Goal: Communication & Community: Answer question/provide support

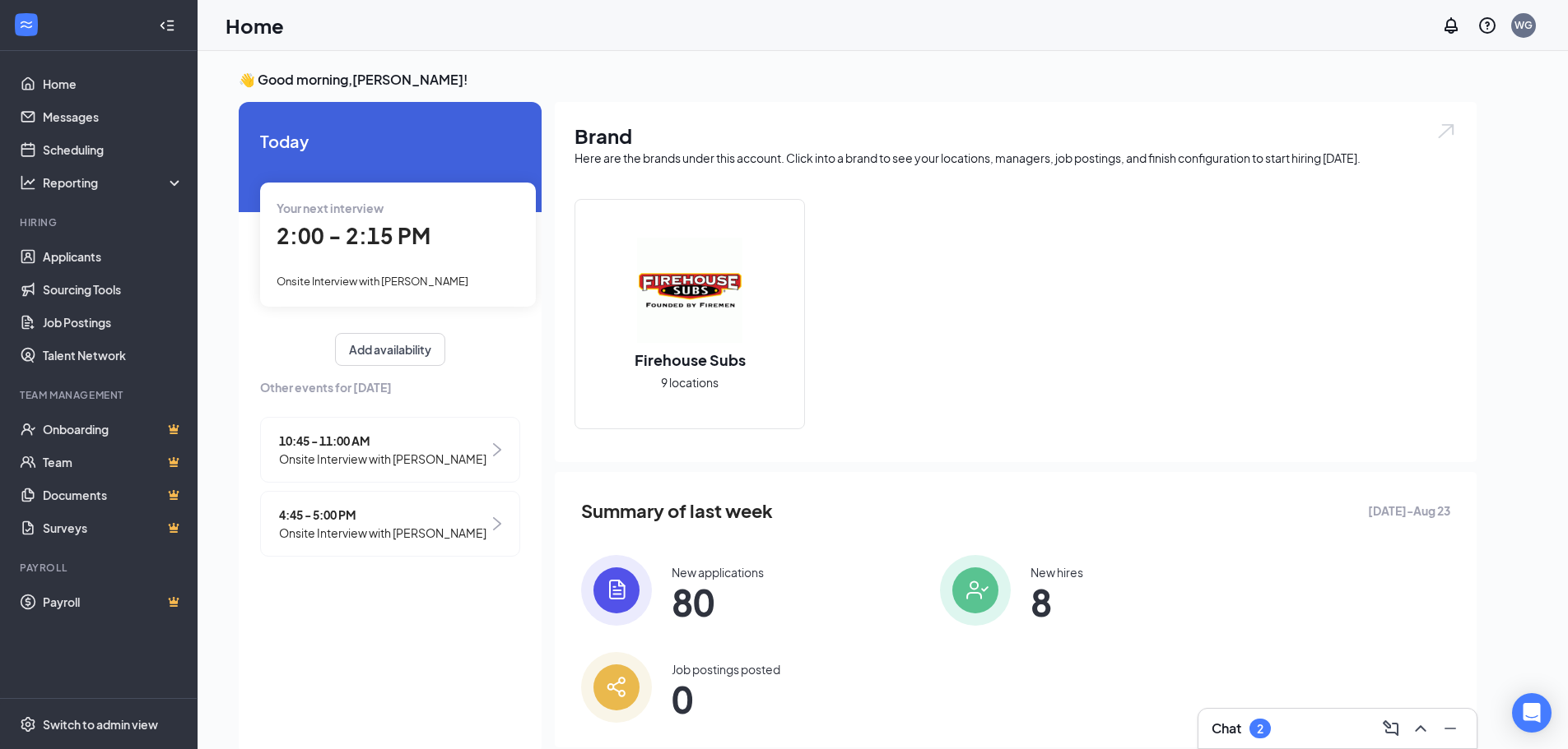
click at [598, 590] on img at bounding box center [616, 590] width 71 height 71
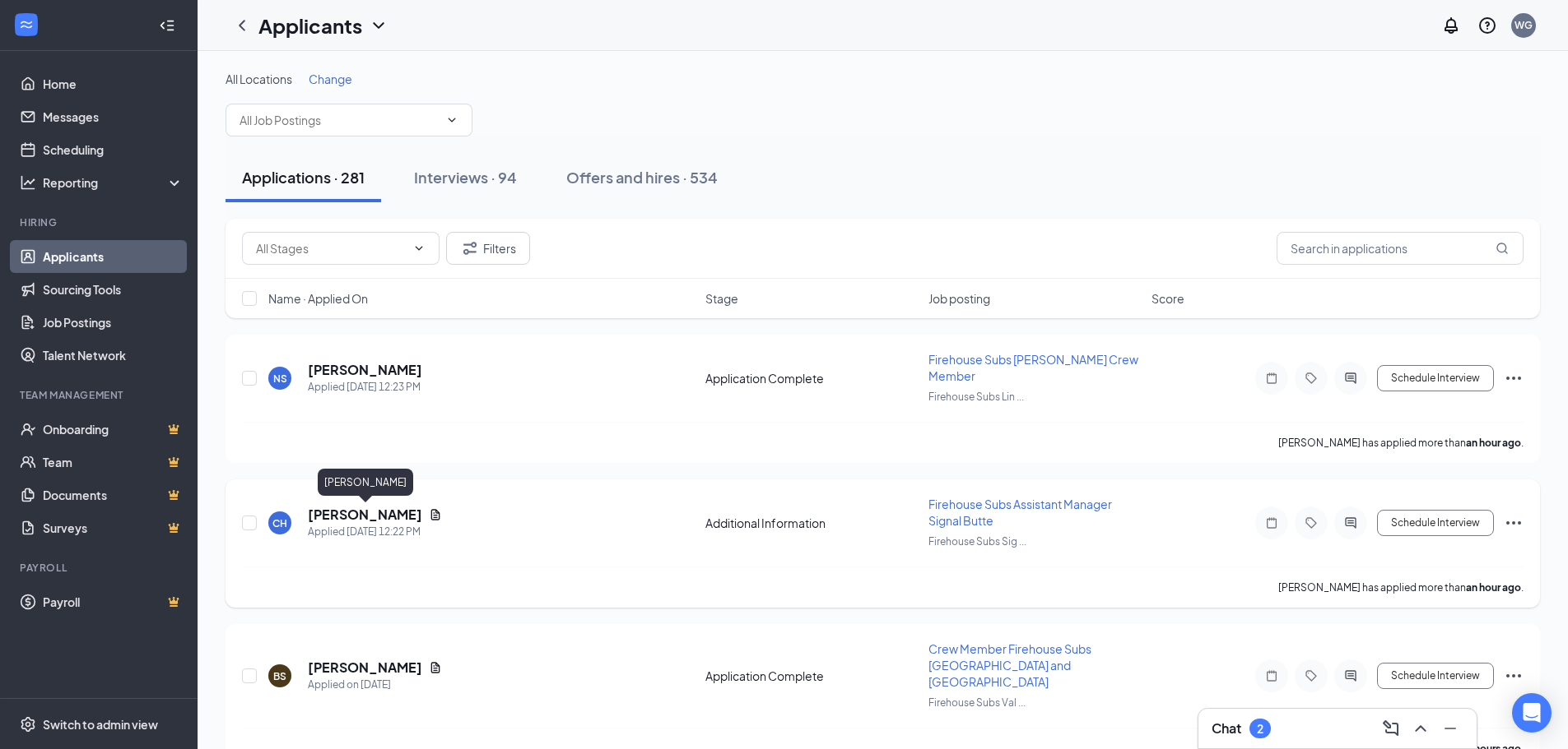
click at [337, 516] on h5 "[PERSON_NAME]" at bounding box center [365, 515] width 114 height 18
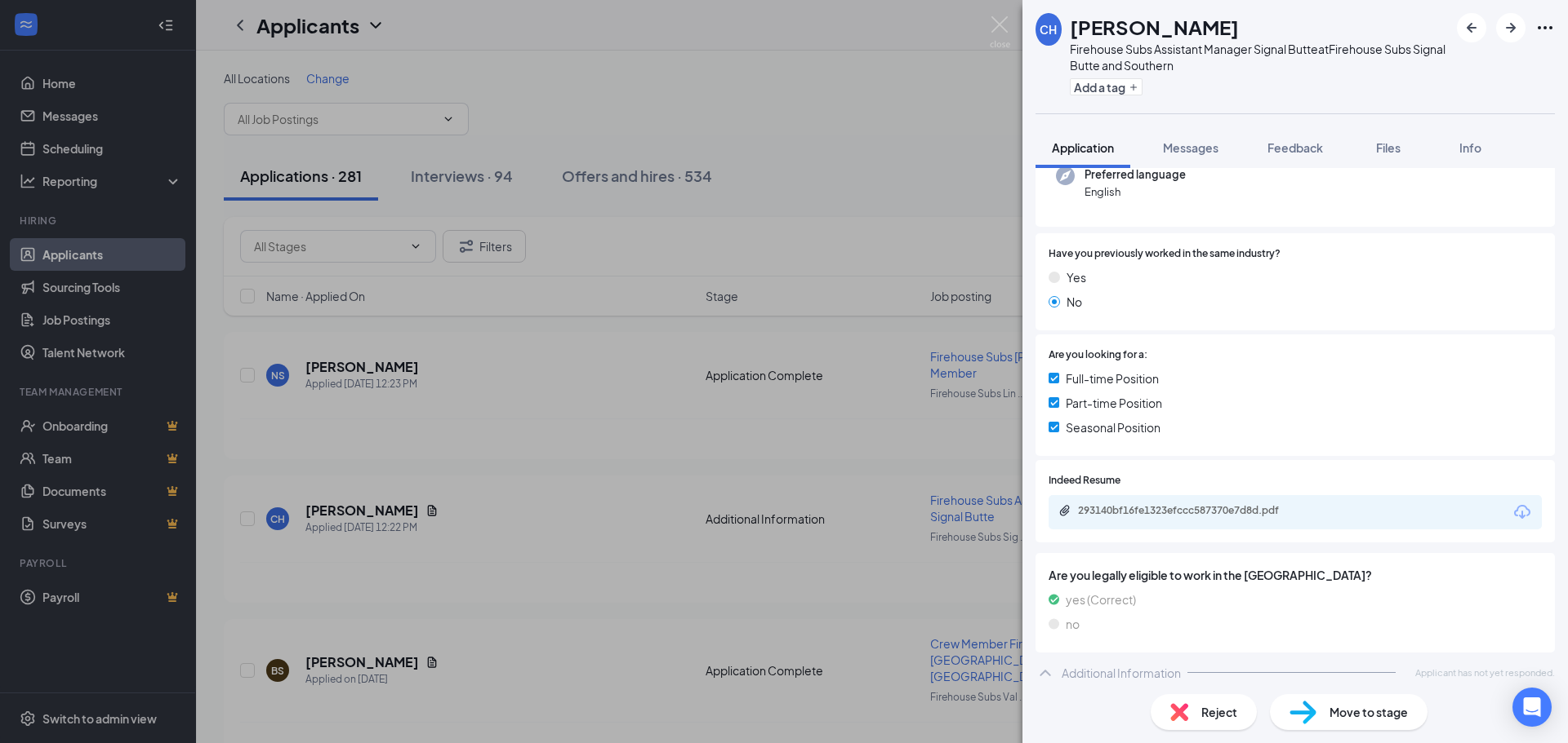
scroll to position [183, 0]
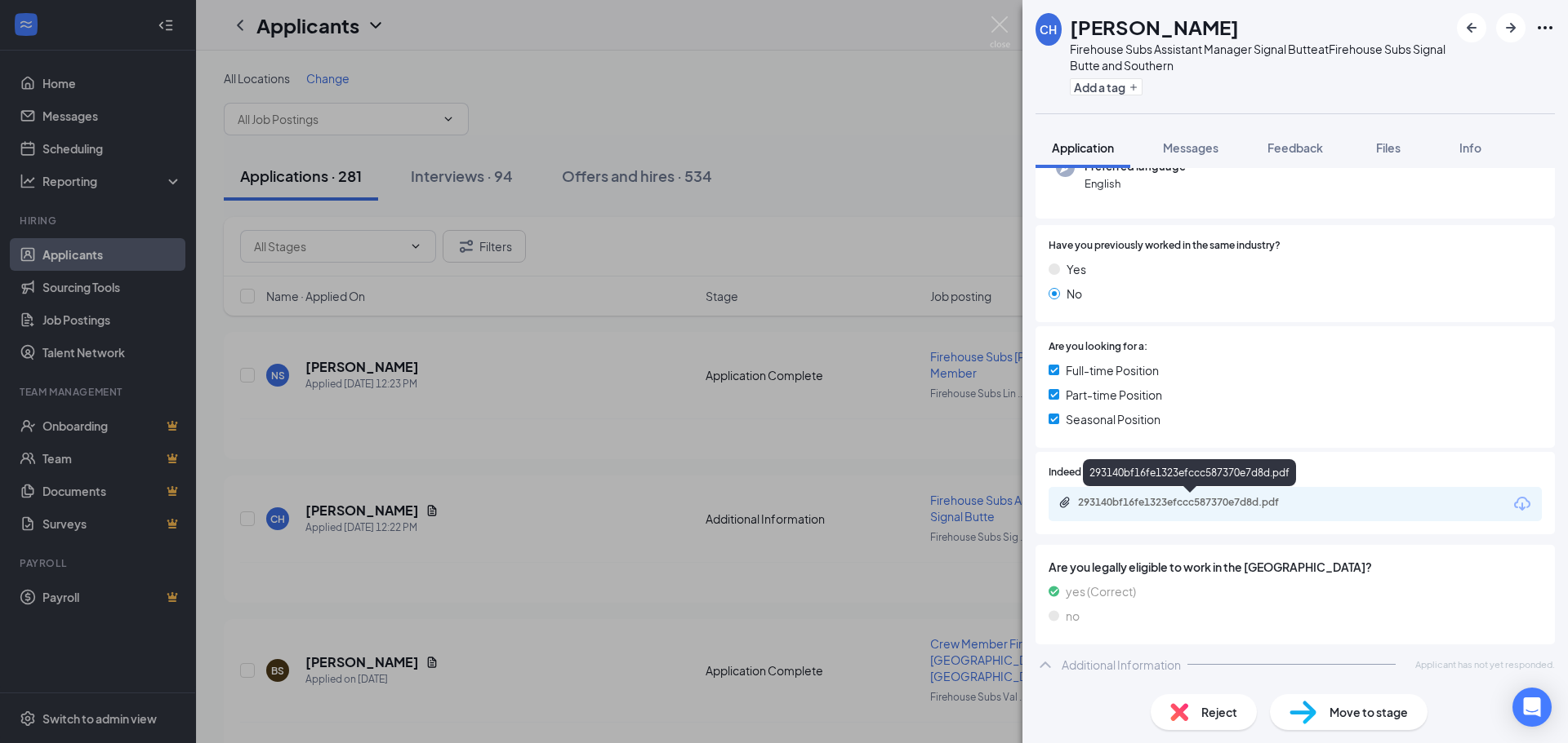
click at [1141, 499] on div "293140bf16fe1323efccc587370e7d8d.pdf" at bounding box center [1192, 503] width 228 height 13
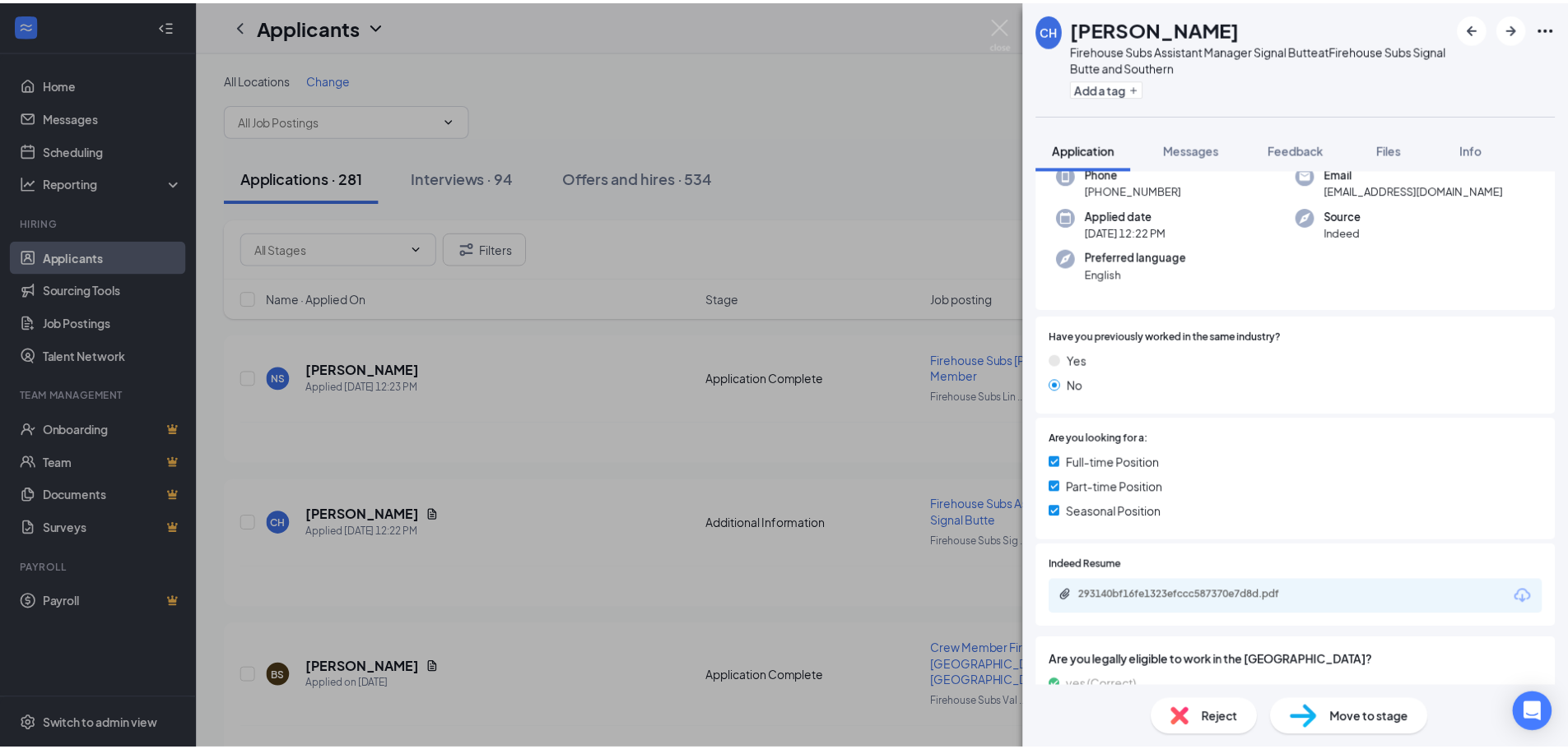
scroll to position [0, 0]
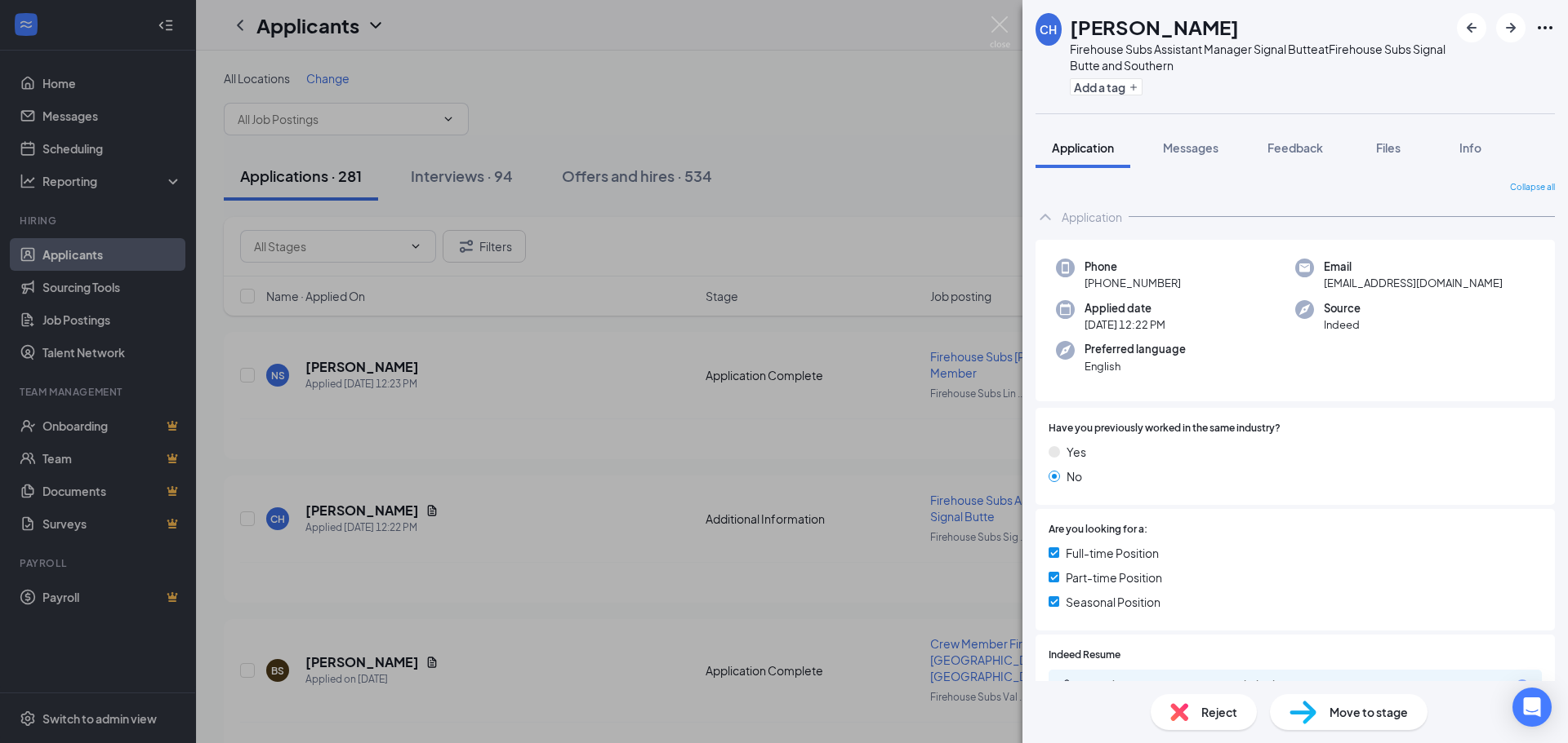
click at [1005, 21] on img at bounding box center [1000, 32] width 20 height 32
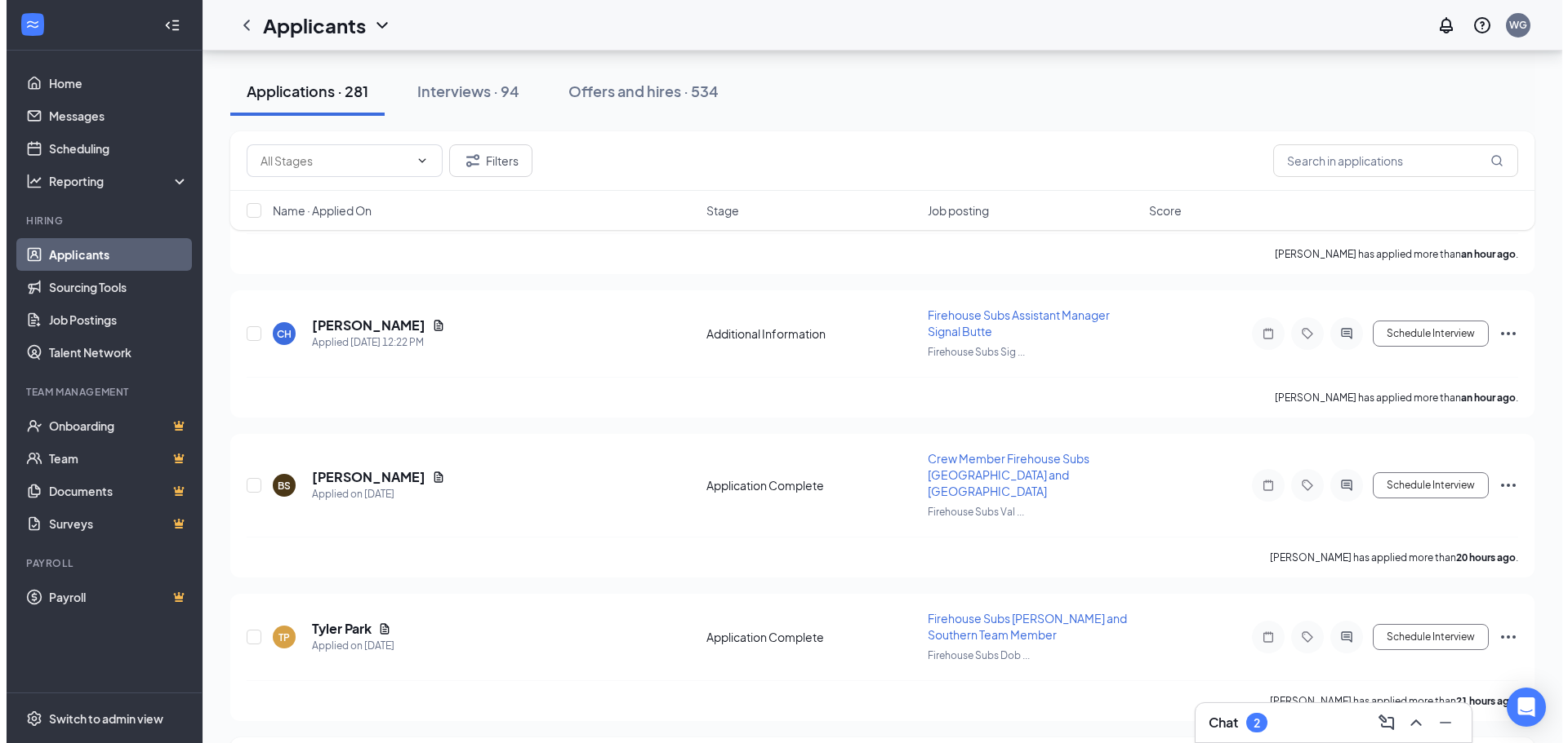
scroll to position [327, 0]
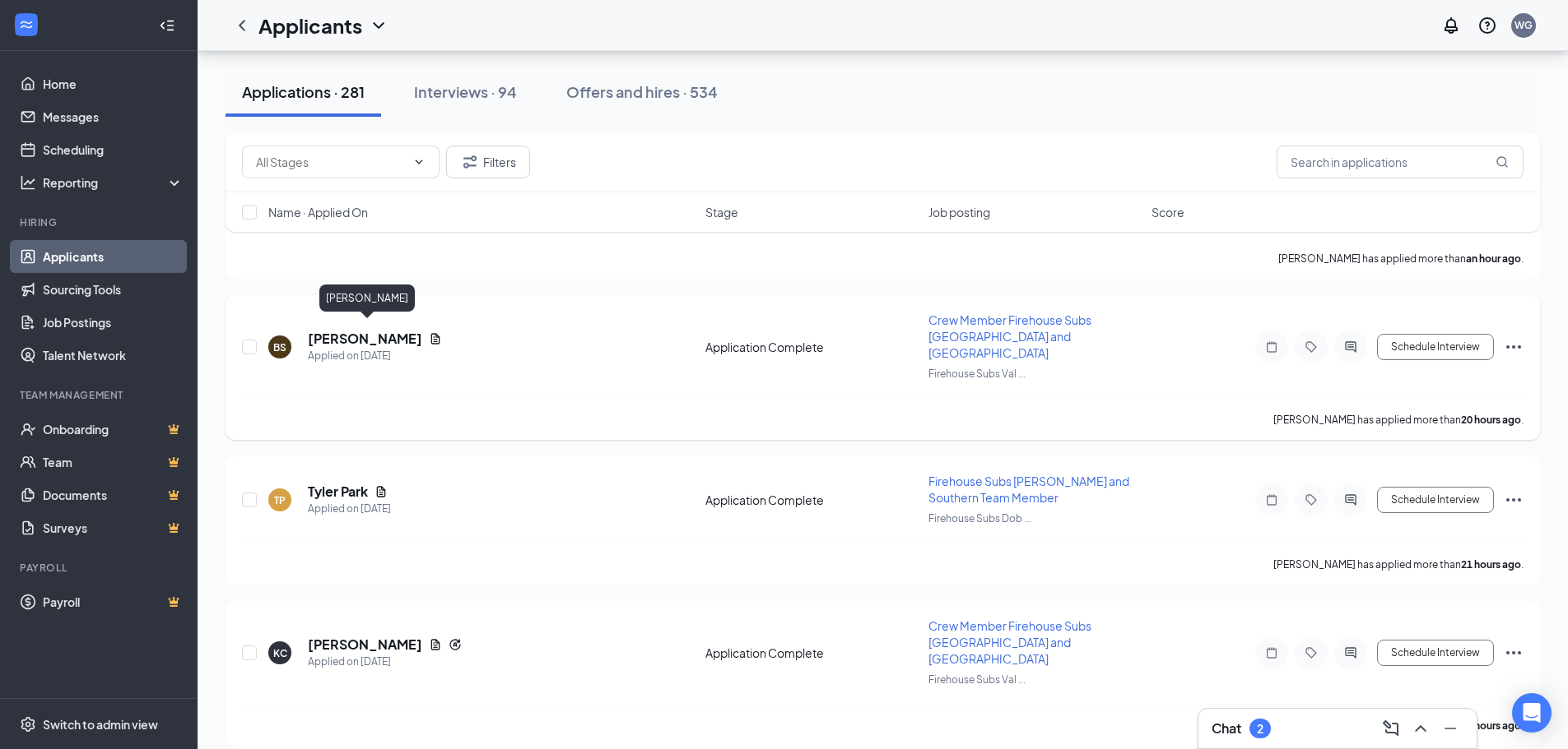
click at [390, 331] on h5 "[PERSON_NAME]" at bounding box center [365, 340] width 114 height 18
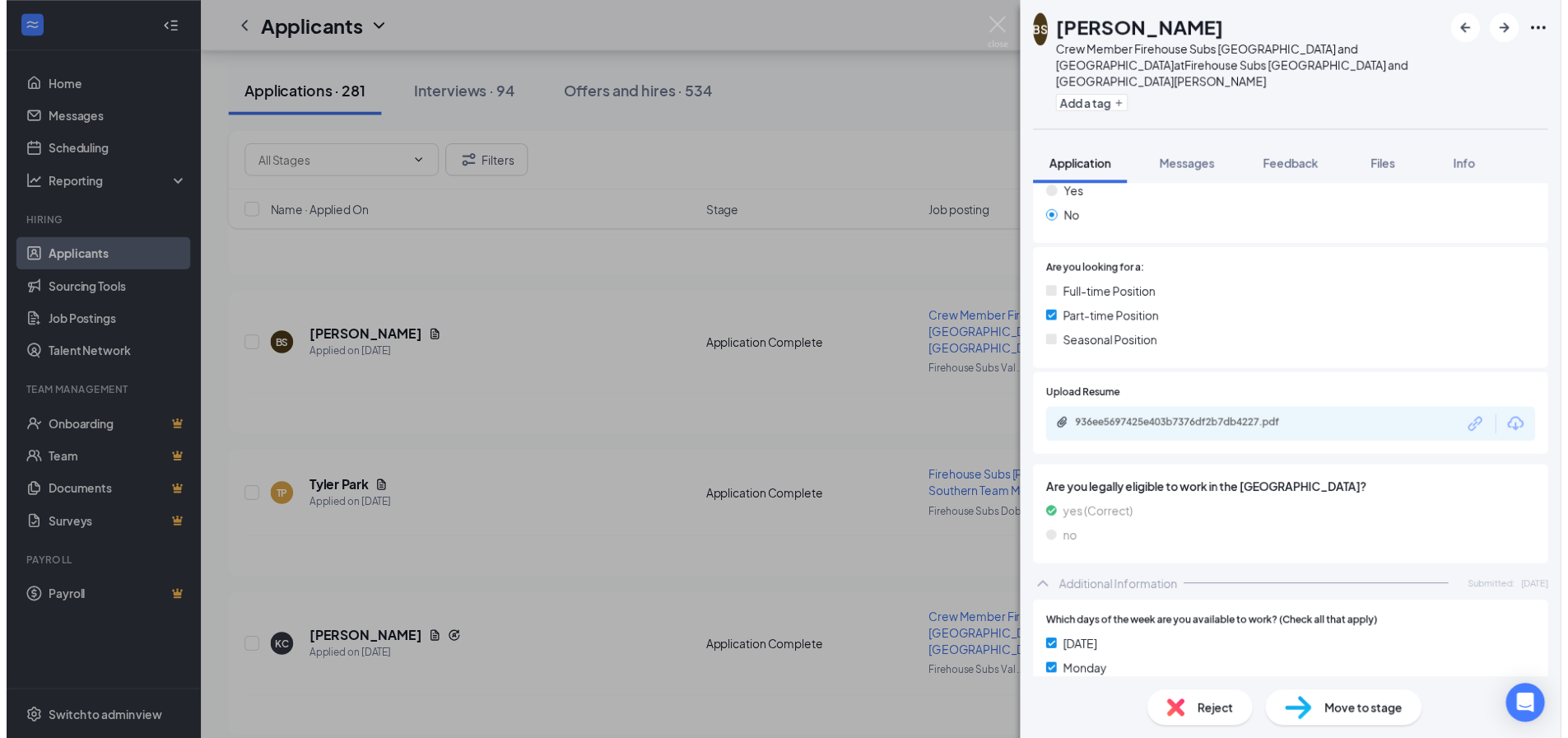
scroll to position [277, 0]
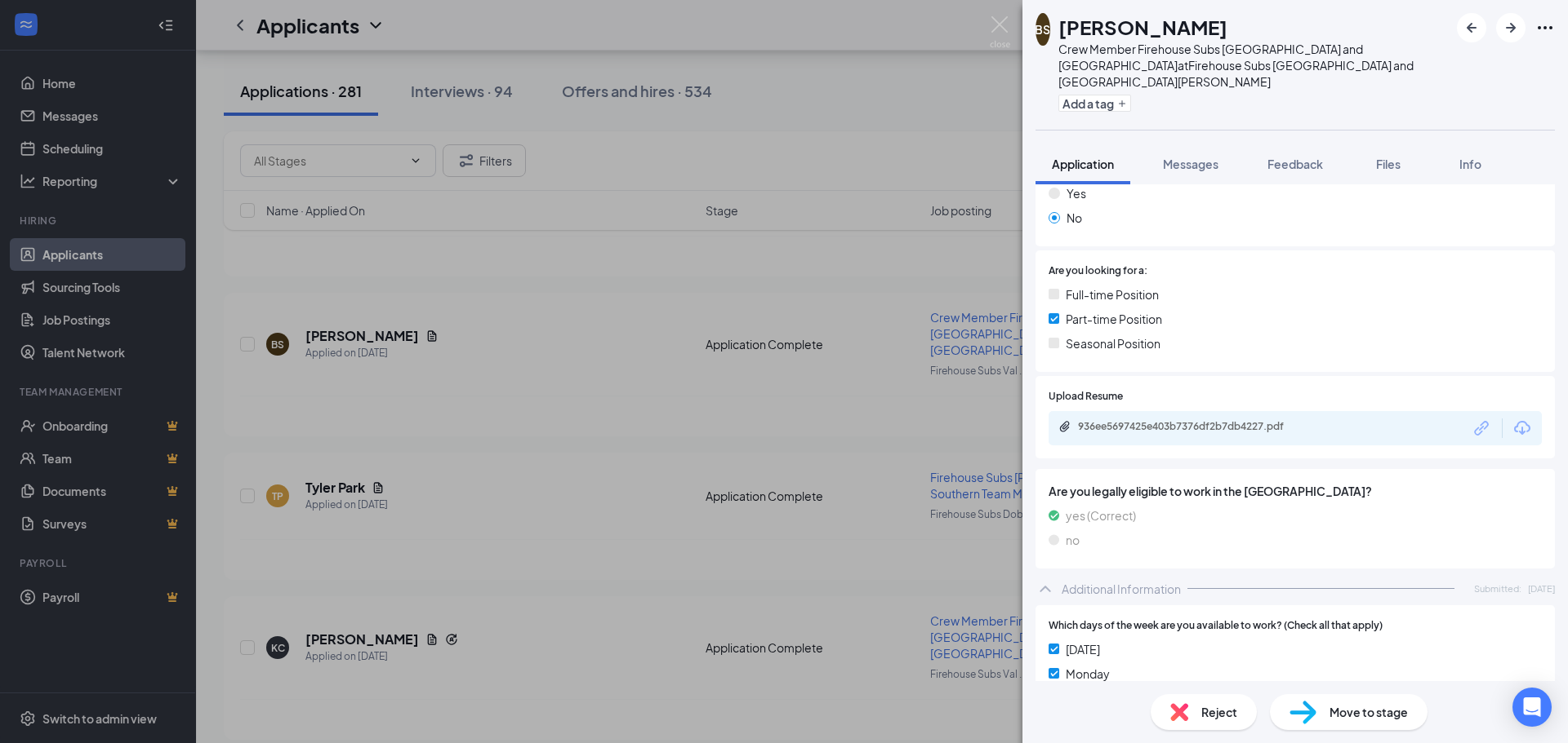
click at [1146, 424] on div "936ee5697425e403b7376df2b7db4227.pdf" at bounding box center [1295, 429] width 493 height 35
click at [1153, 412] on div "936ee5697425e403b7376df2b7db4227.pdf" at bounding box center [1295, 429] width 493 height 35
click at [1100, 424] on div "936ee5697425e403b7376df2b7db4227.pdf" at bounding box center [1295, 429] width 493 height 35
click at [1120, 420] on div "936ee5697425e403b7376df2b7db4227.pdf" at bounding box center [1192, 426] width 228 height 13
click at [794, 143] on div "[PERSON_NAME] Stepenenko Crew Member Firehouse Subs [GEOGRAPHIC_DATA] and Basel…" at bounding box center [784, 372] width 1568 height 743
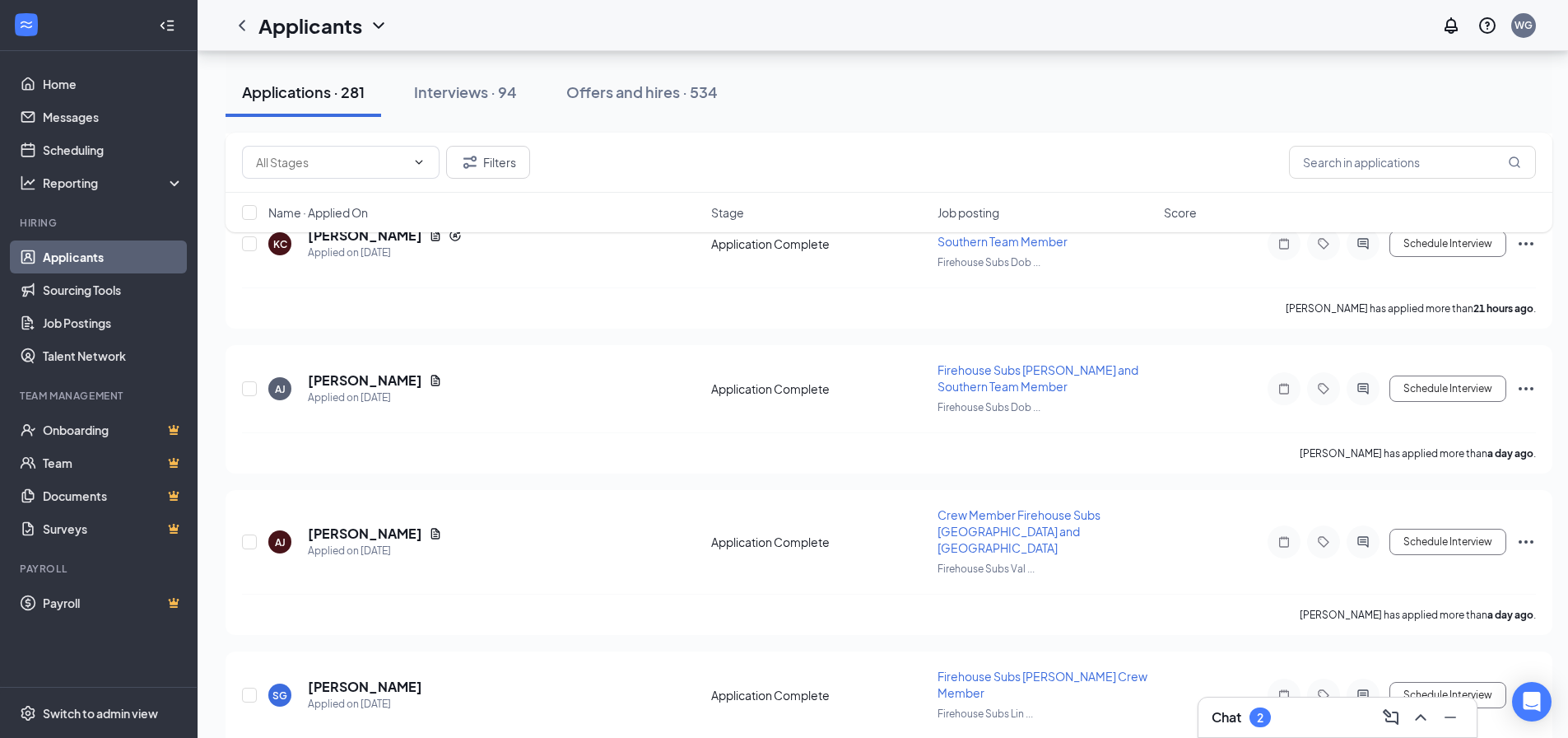
scroll to position [906, 0]
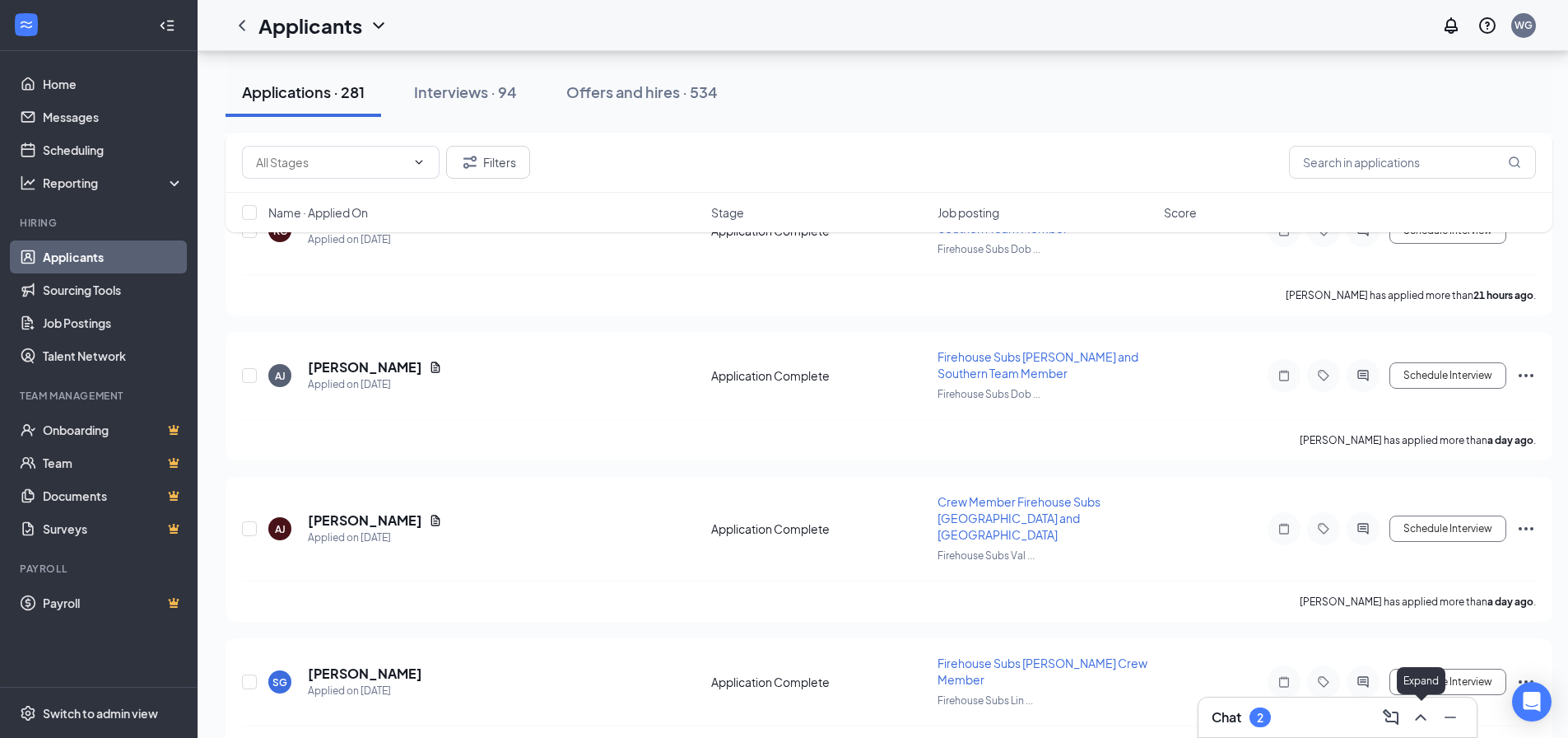
click at [1418, 719] on icon "ChevronUp" at bounding box center [1421, 717] width 11 height 6
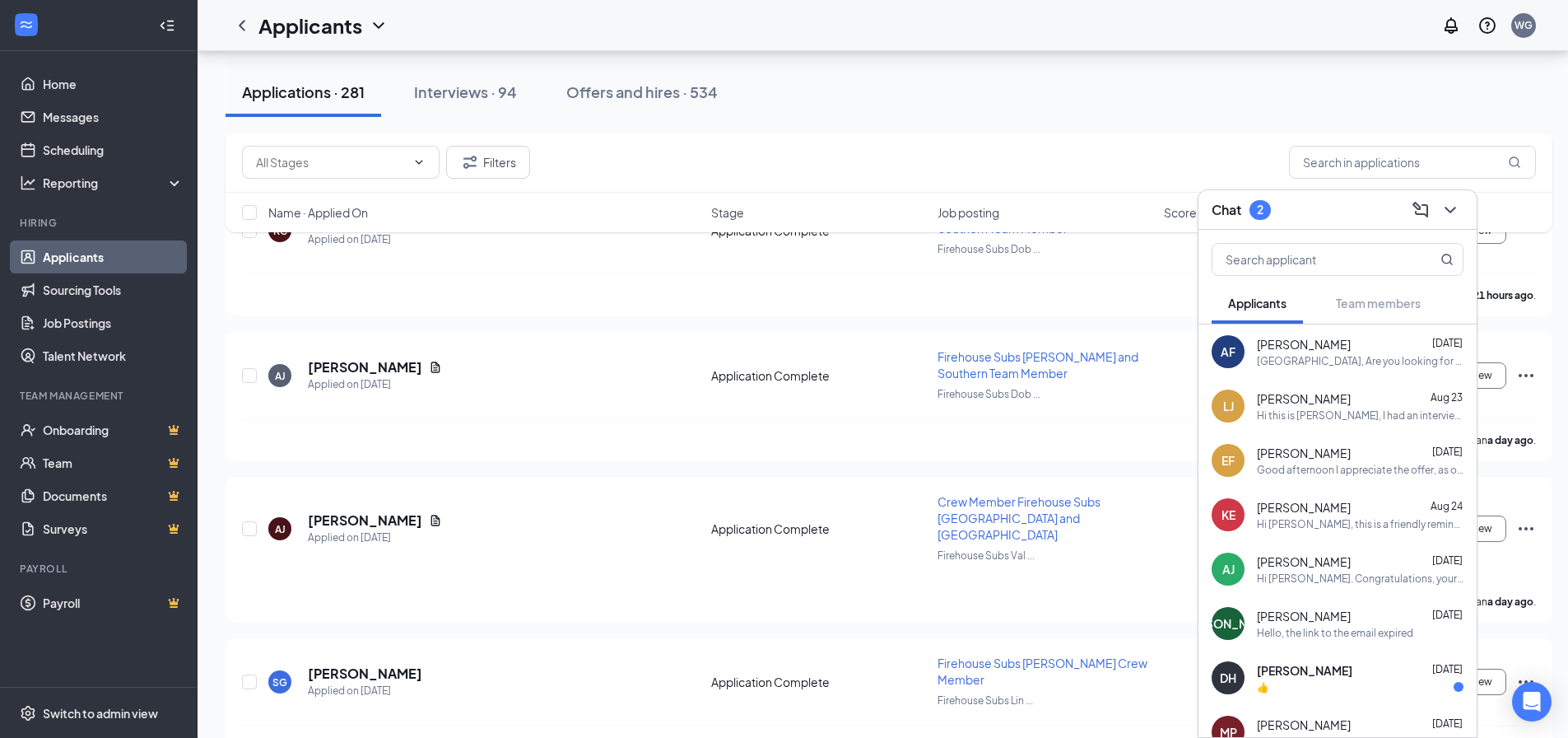
click at [975, 116] on div "Applications · 281 Interviews · 94 Offers and hires · 534" at bounding box center [889, 92] width 1327 height 50
click at [673, 580] on div "[PERSON_NAME] has applied more than a day ago ." at bounding box center [889, 601] width 1294 height 41
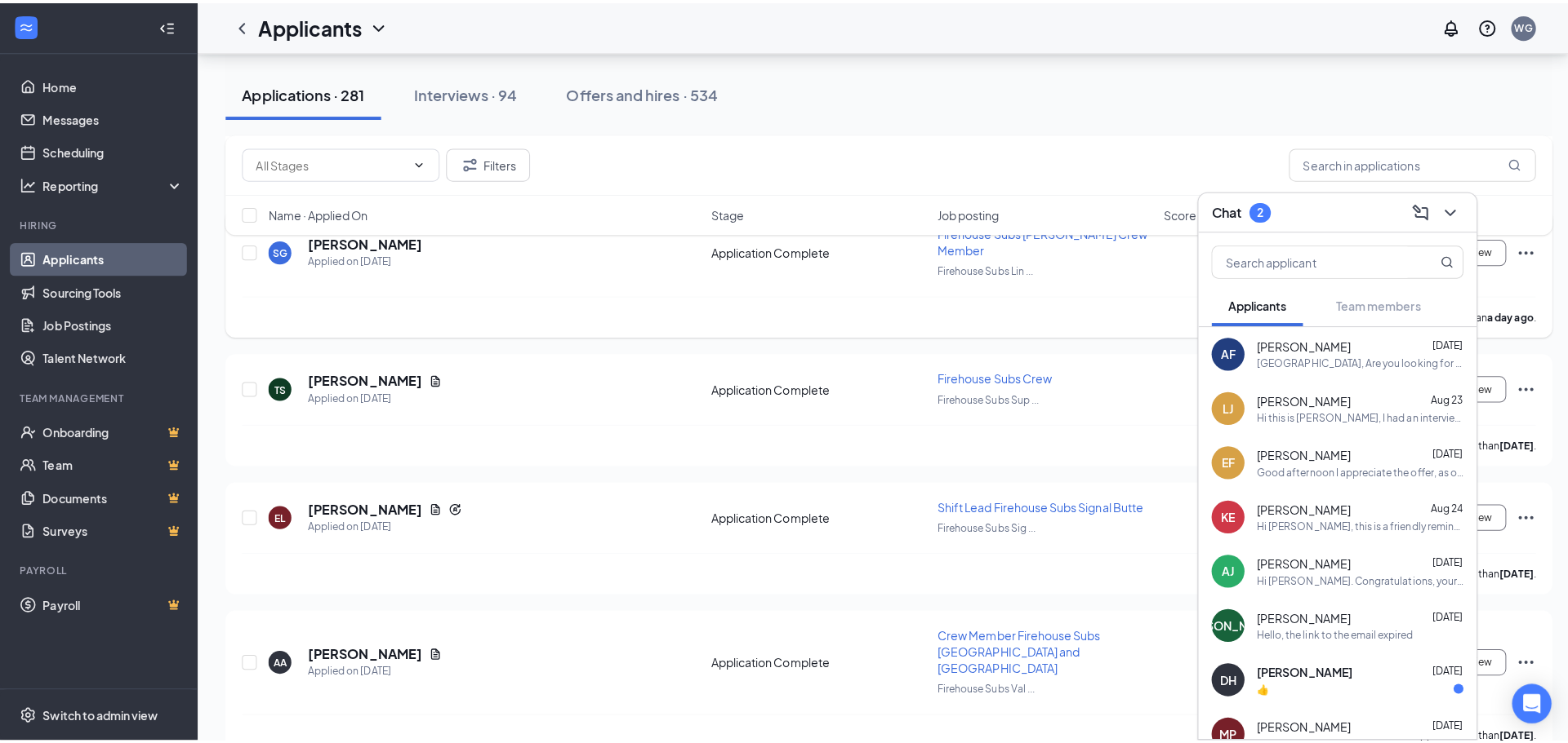
scroll to position [1469, 0]
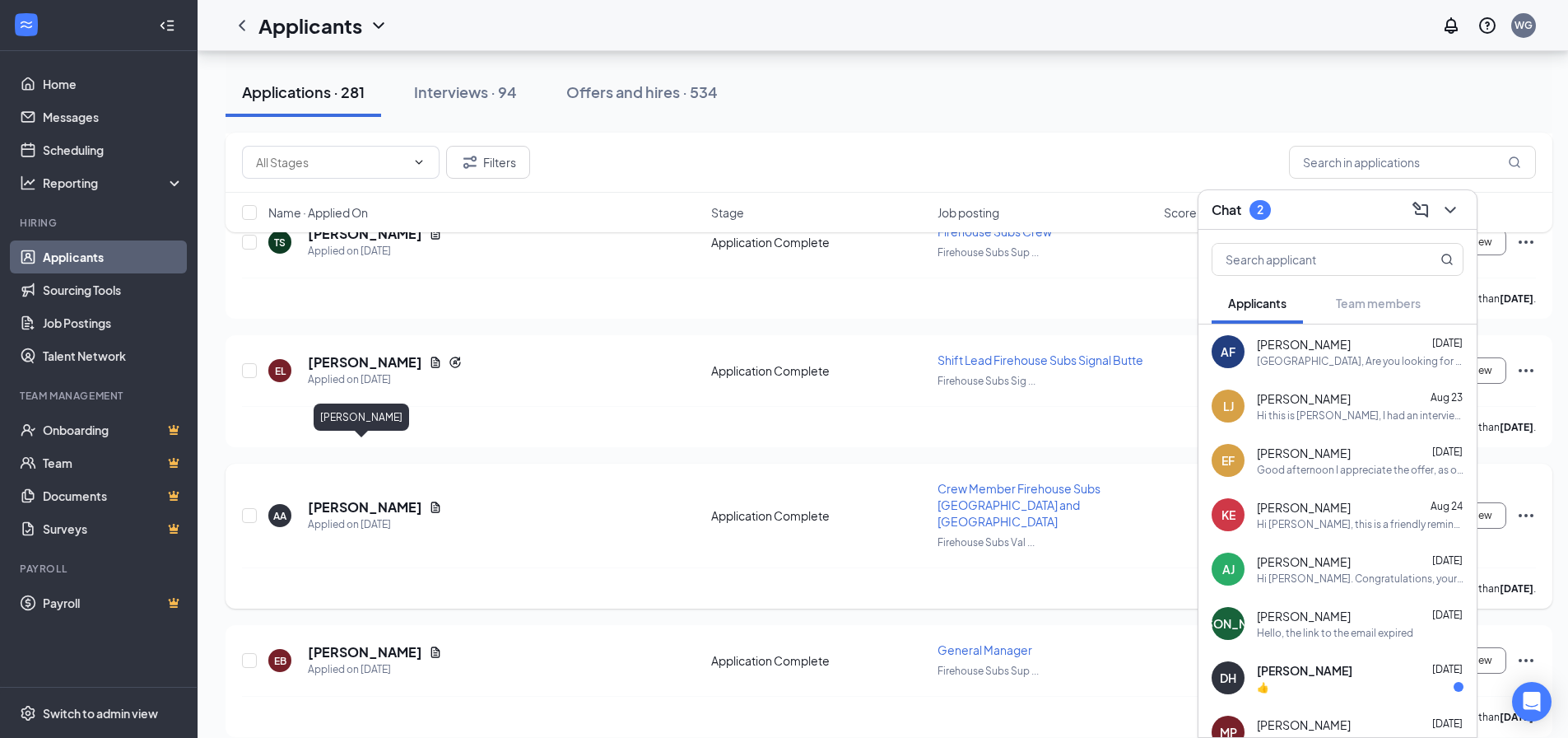
click at [322, 498] on h5 "[PERSON_NAME]" at bounding box center [365, 508] width 114 height 18
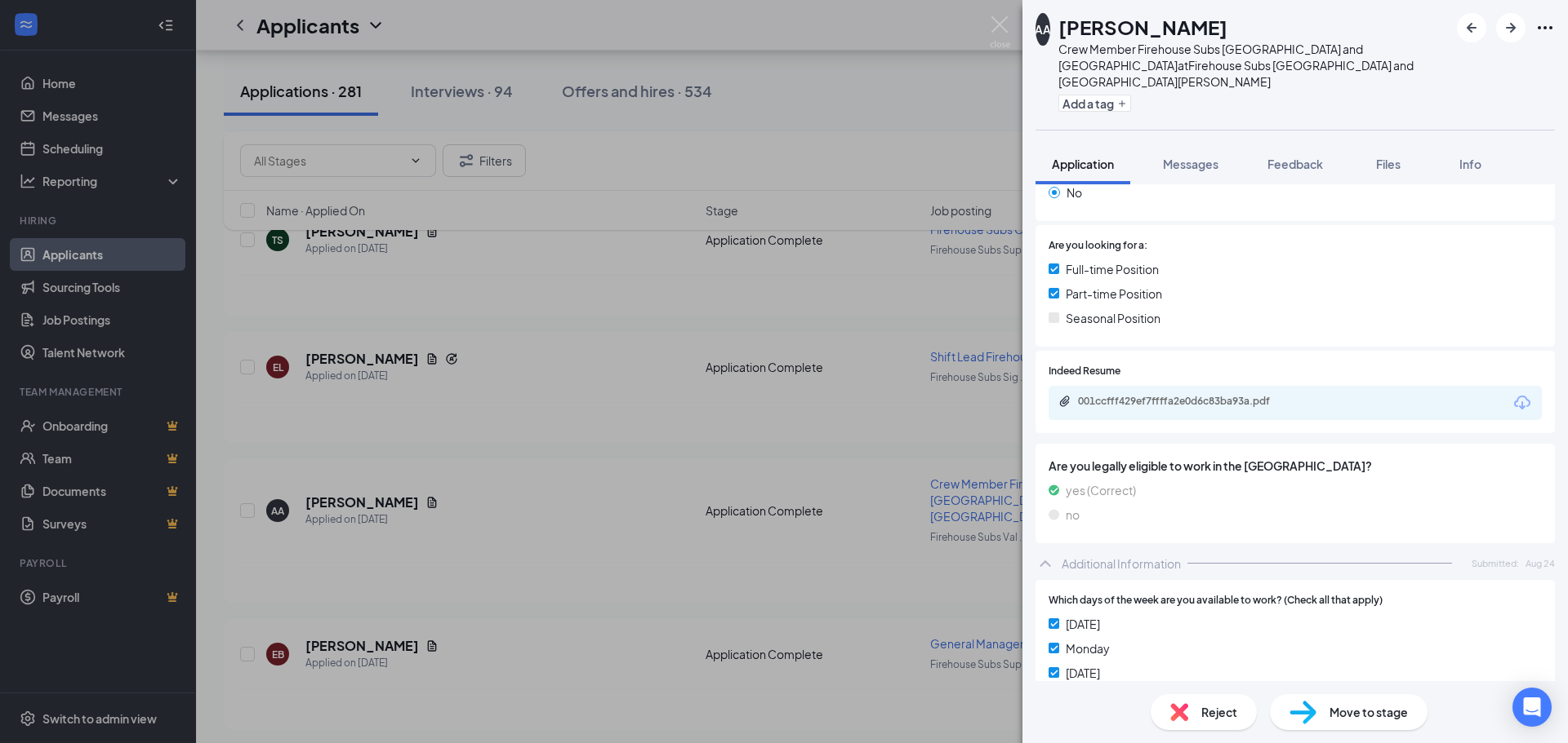
scroll to position [239, 0]
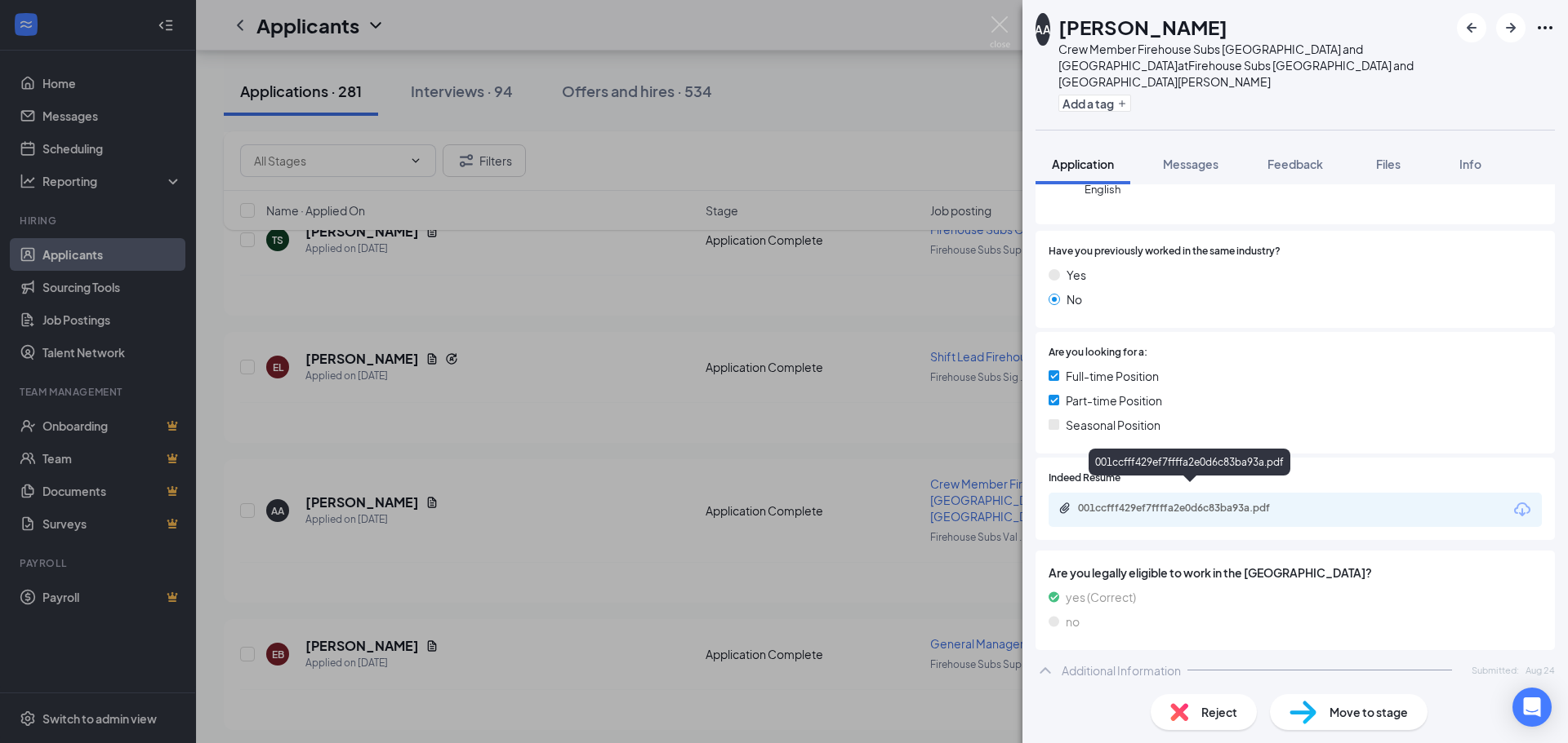
click at [1161, 502] on div "001ccfff429ef7ffffa2e0d6c83ba93a.pdf" at bounding box center [1192, 508] width 228 height 13
click at [1317, 710] on div "Move to stage" at bounding box center [1348, 712] width 158 height 36
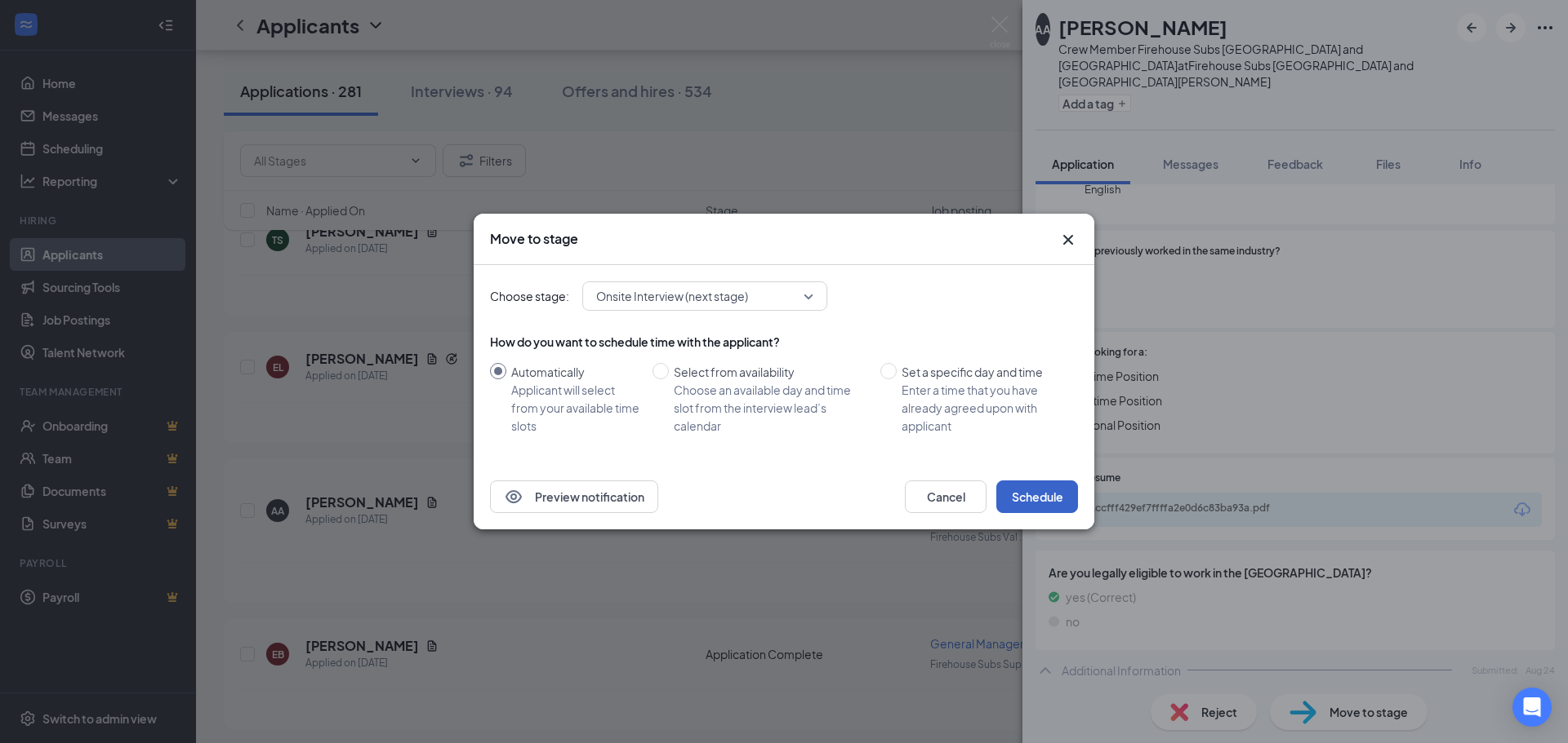
drag, startPoint x: 1054, startPoint y: 499, endPoint x: 1058, endPoint y: 508, distance: 9.8
click at [1054, 498] on button "Schedule" at bounding box center [1037, 497] width 81 height 33
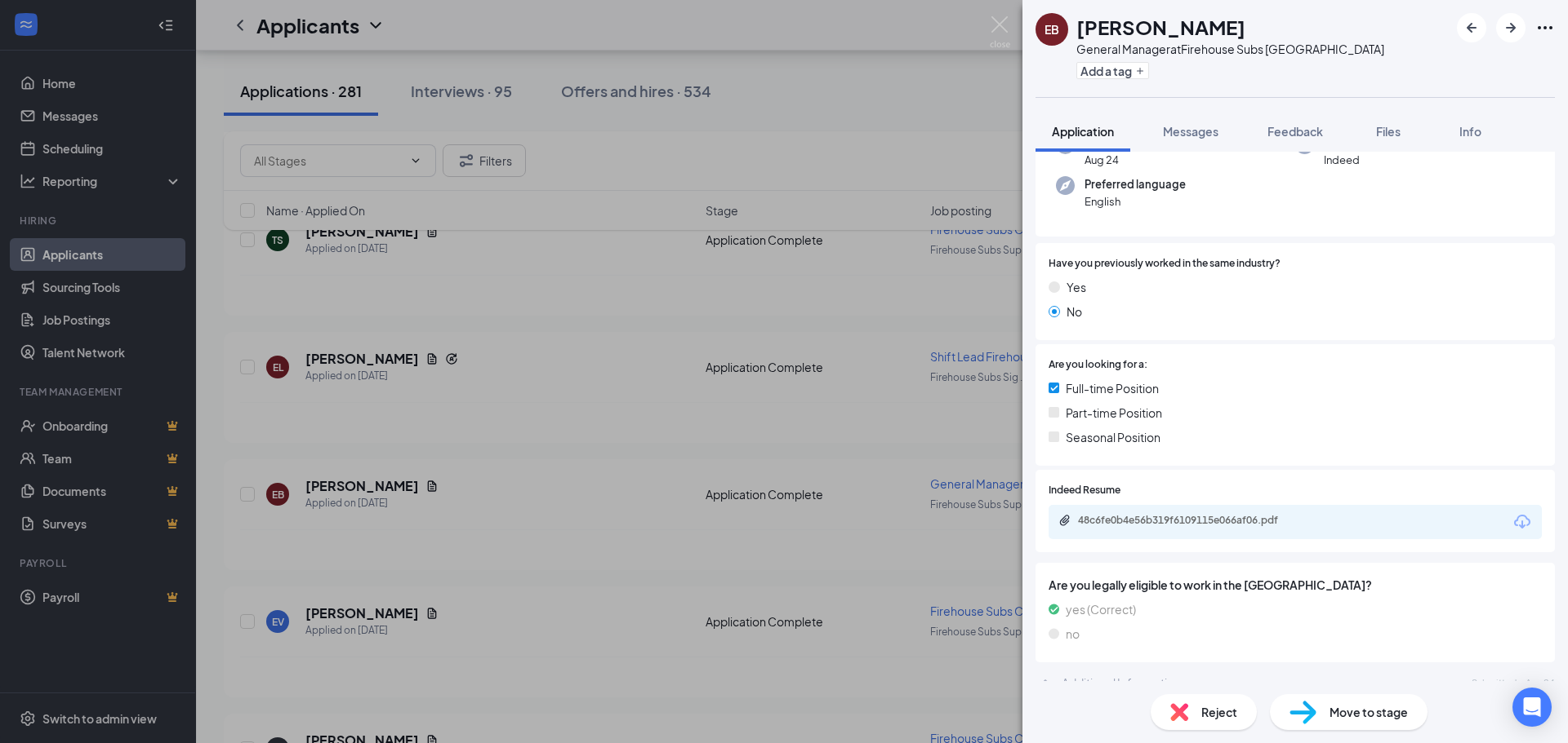
scroll to position [408, 0]
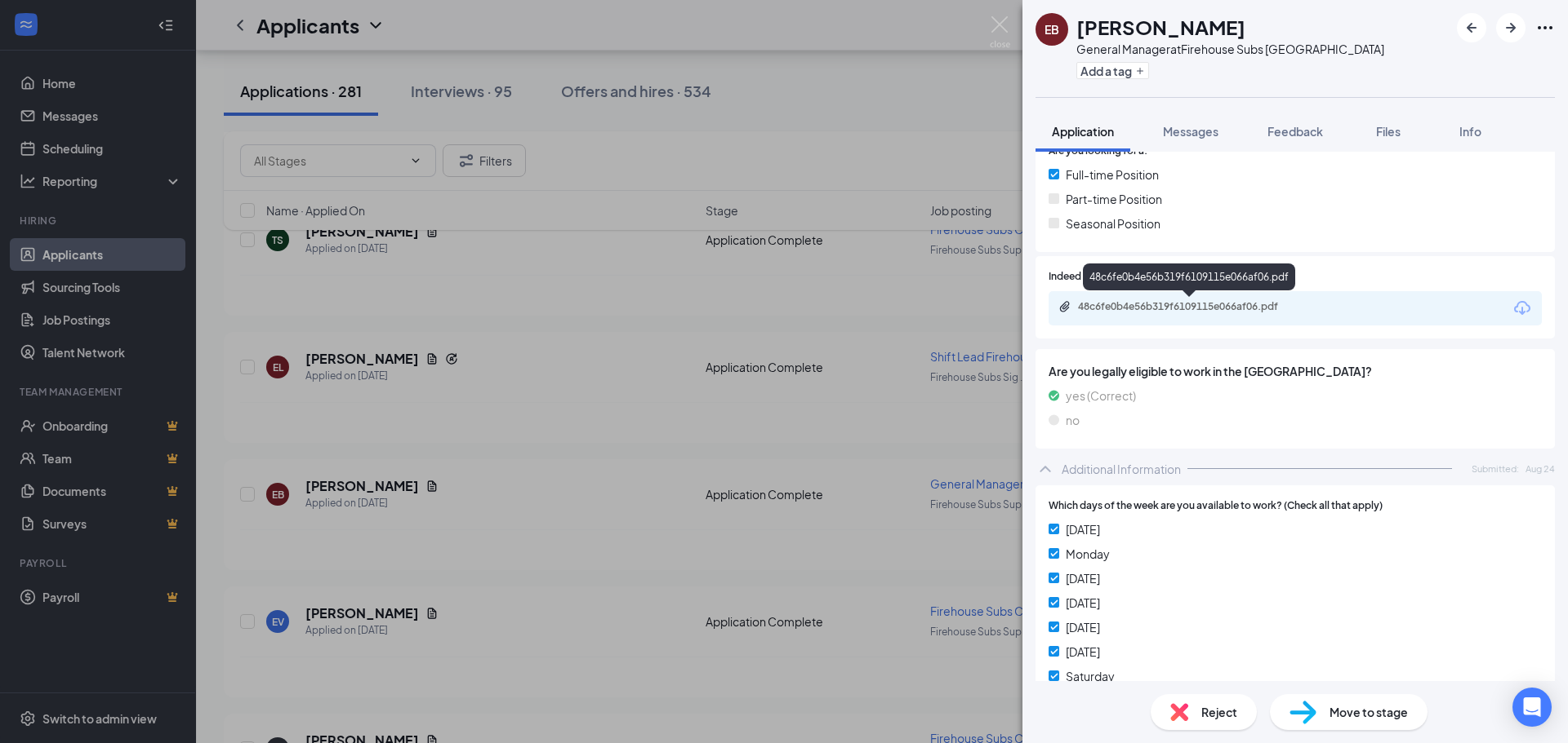
click at [1098, 314] on div "48c6fe0b4e56b319f6109115e066af06.pdf" at bounding box center [1191, 308] width 265 height 16
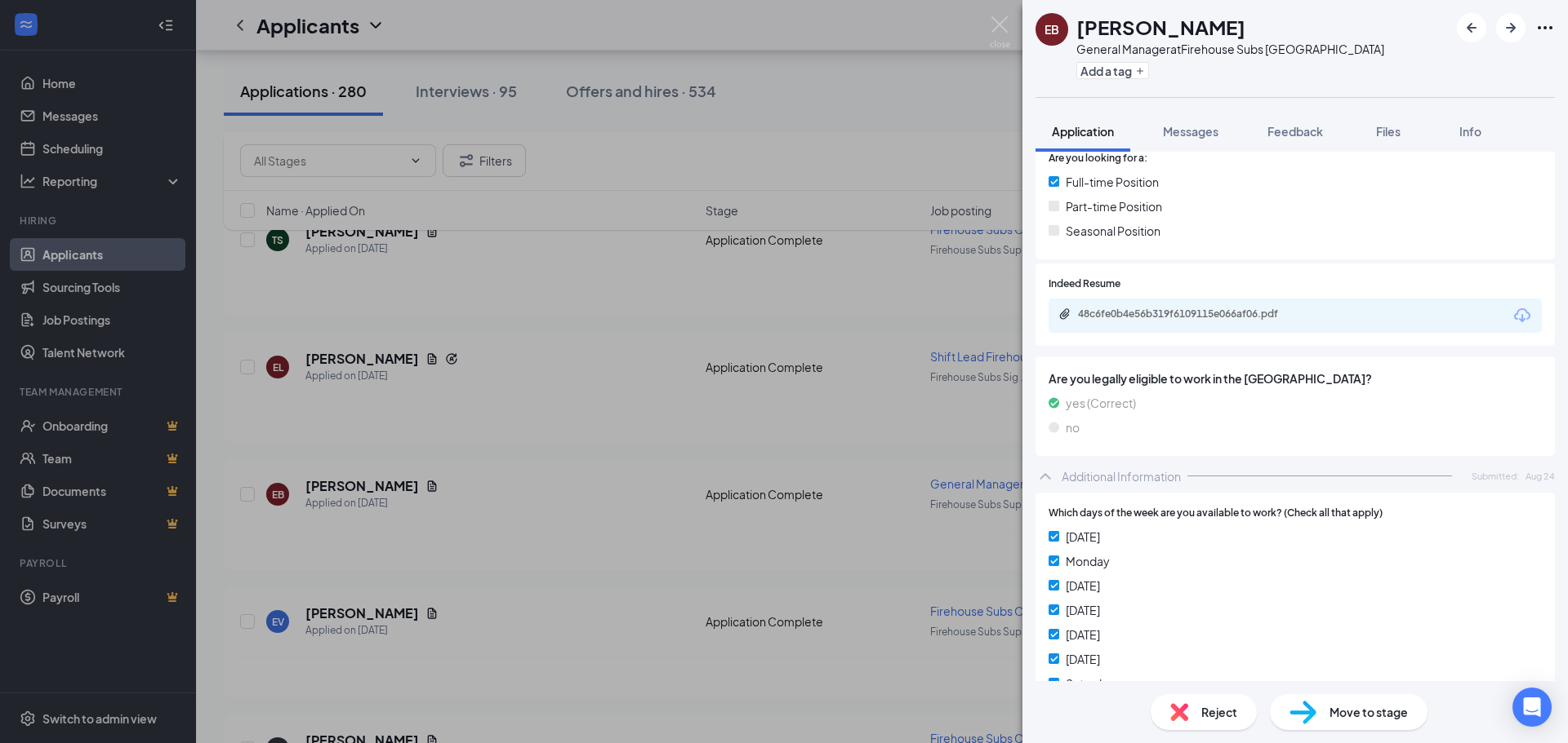
scroll to position [304, 0]
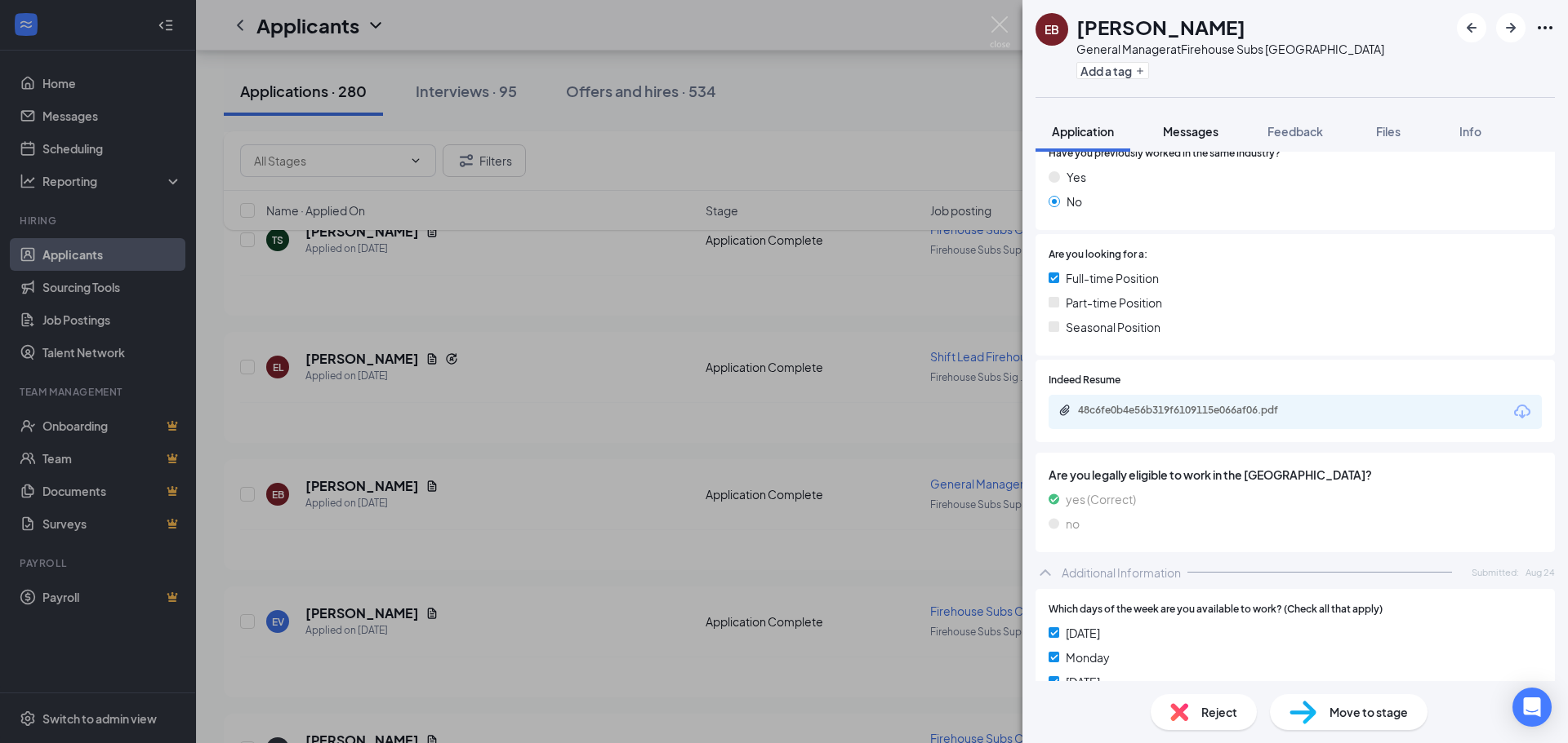
click at [1179, 134] on span "Messages" at bounding box center [1190, 131] width 56 height 15
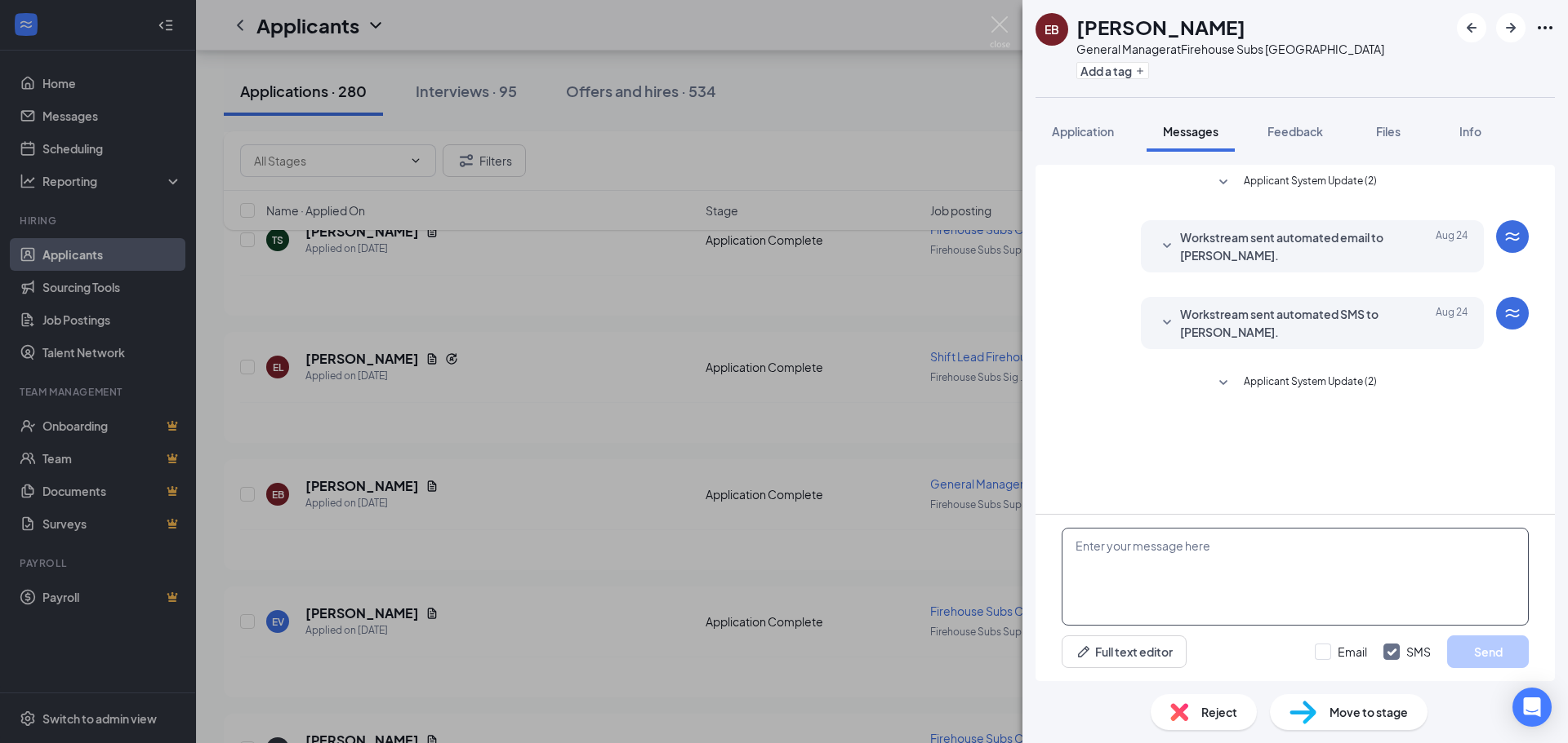
click at [1178, 579] on textarea at bounding box center [1294, 576] width 467 height 98
type textarea "e"
click at [1193, 569] on textarea "Eve, When would you be available for an interview? Windy@Firehouse Subs" at bounding box center [1294, 576] width 467 height 98
click at [1195, 566] on textarea "Eve, When would you be available for an interview? Windy@Firehouse Subs" at bounding box center [1294, 576] width 467 height 98
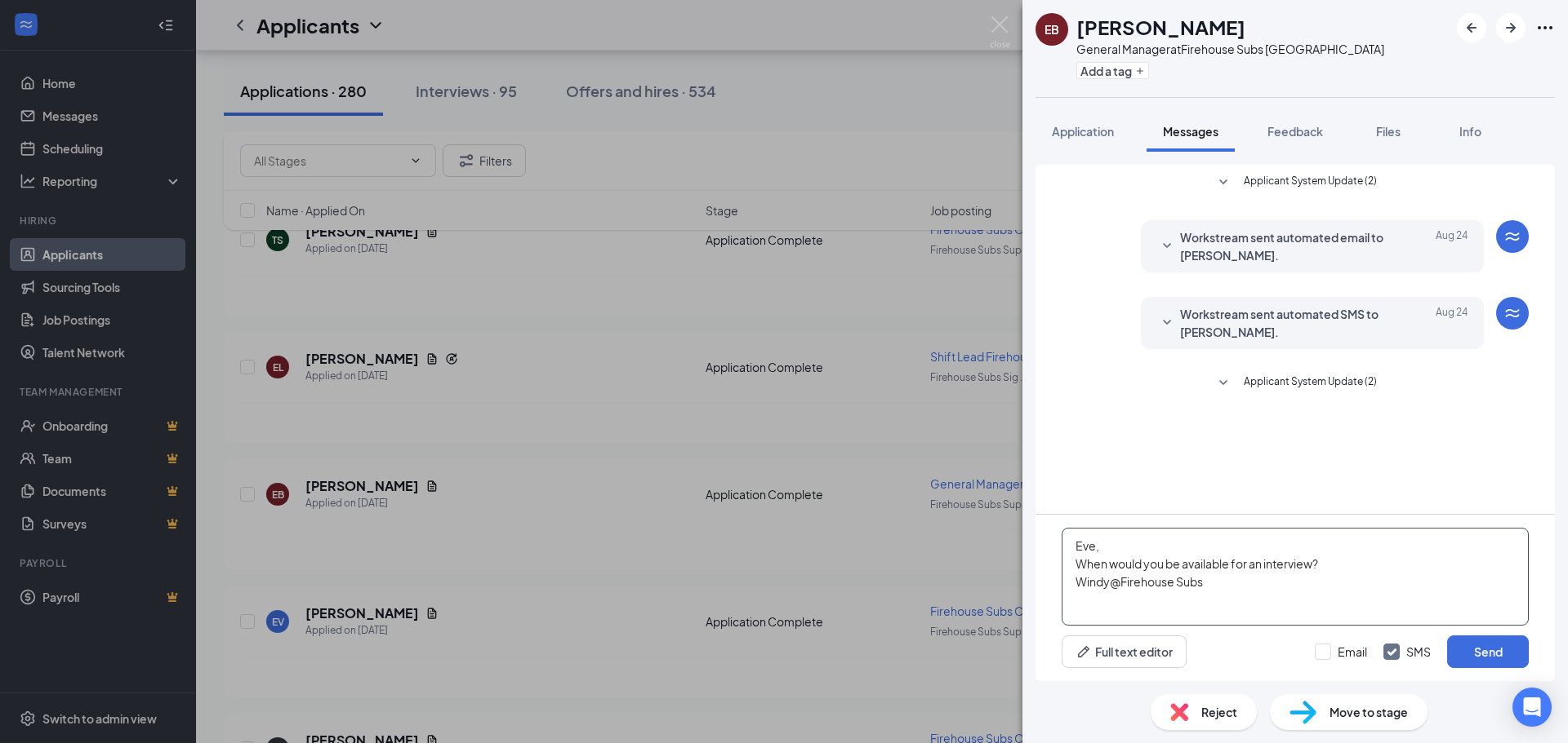
click at [1195, 566] on textarea "Eve, When would you be available for an interview? Windy@Firehouse Subs" at bounding box center [1294, 576] width 467 height 98
type textarea "Eve, When would you be available for an interview? Windy@Firehouse Subs"
drag, startPoint x: 1195, startPoint y: 566, endPoint x: 1189, endPoint y: 464, distance: 102.2
click at [1089, 404] on div "Applicant System Update (2) Workstream sent automated email to [PERSON_NAME]. […" at bounding box center [1294, 289] width 467 height 248
click at [1398, 559] on textarea "Eve, When would you be available for an interview? Windy@Firehouse Subs" at bounding box center [1294, 576] width 467 height 98
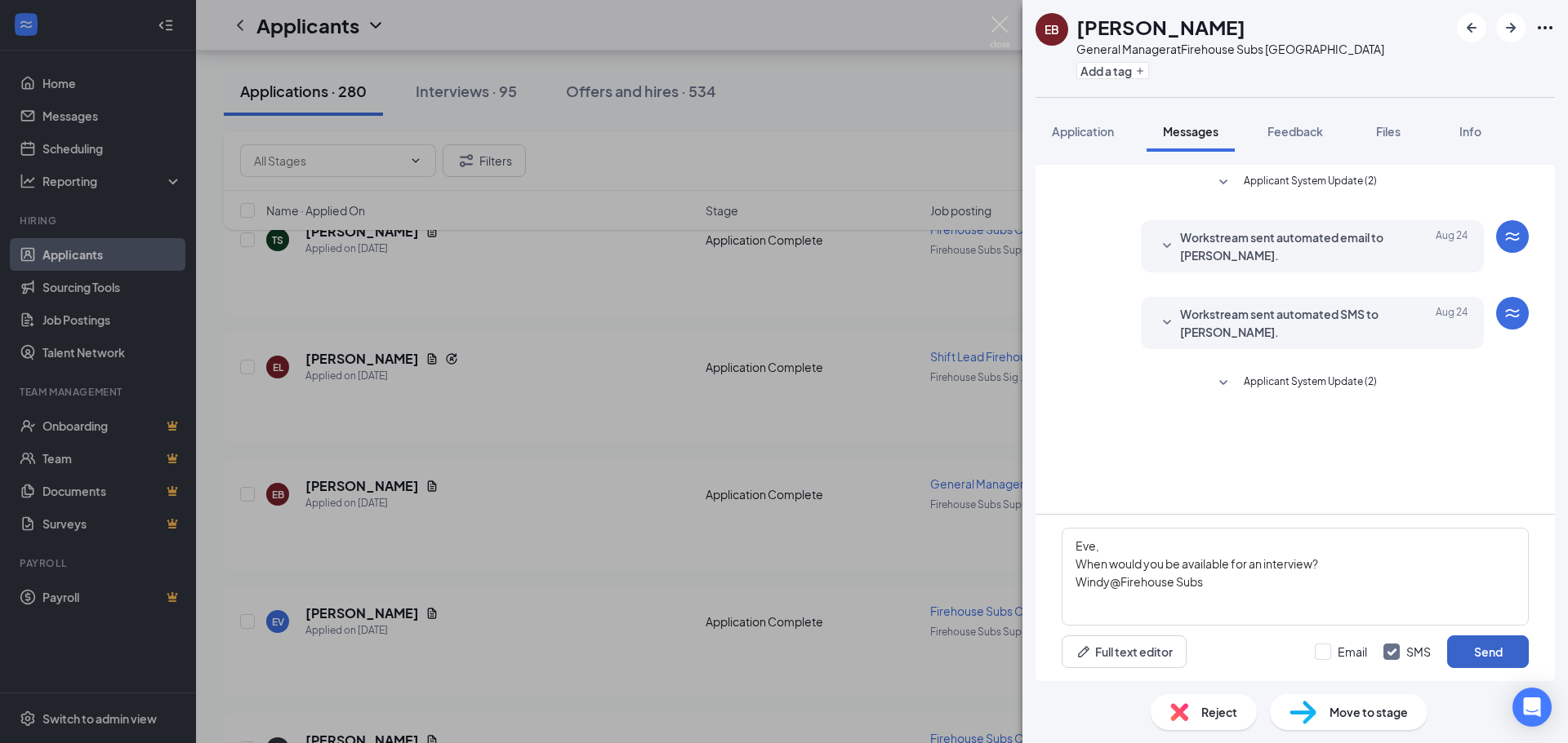
click at [1468, 660] on button "Send" at bounding box center [1487, 652] width 81 height 33
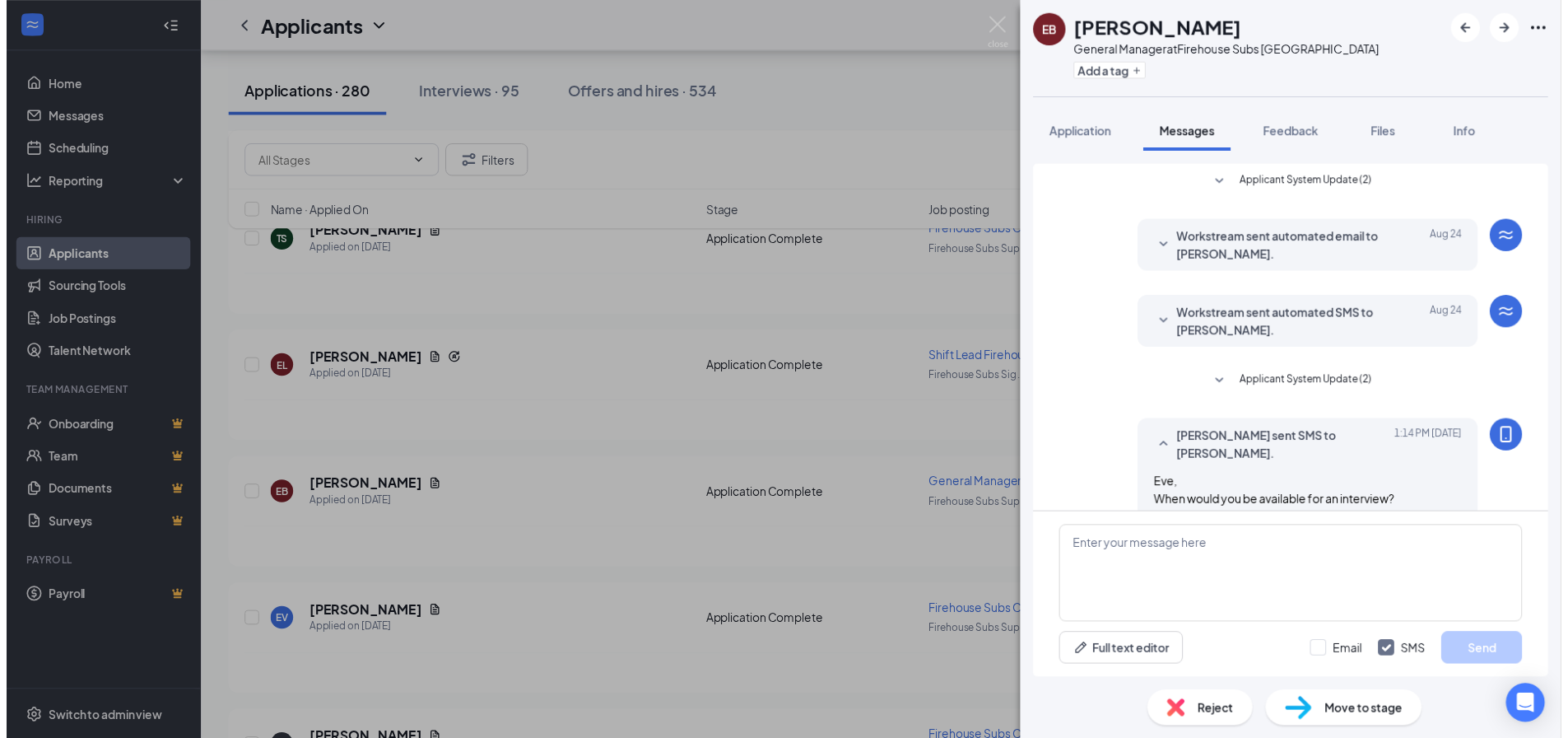
scroll to position [23, 0]
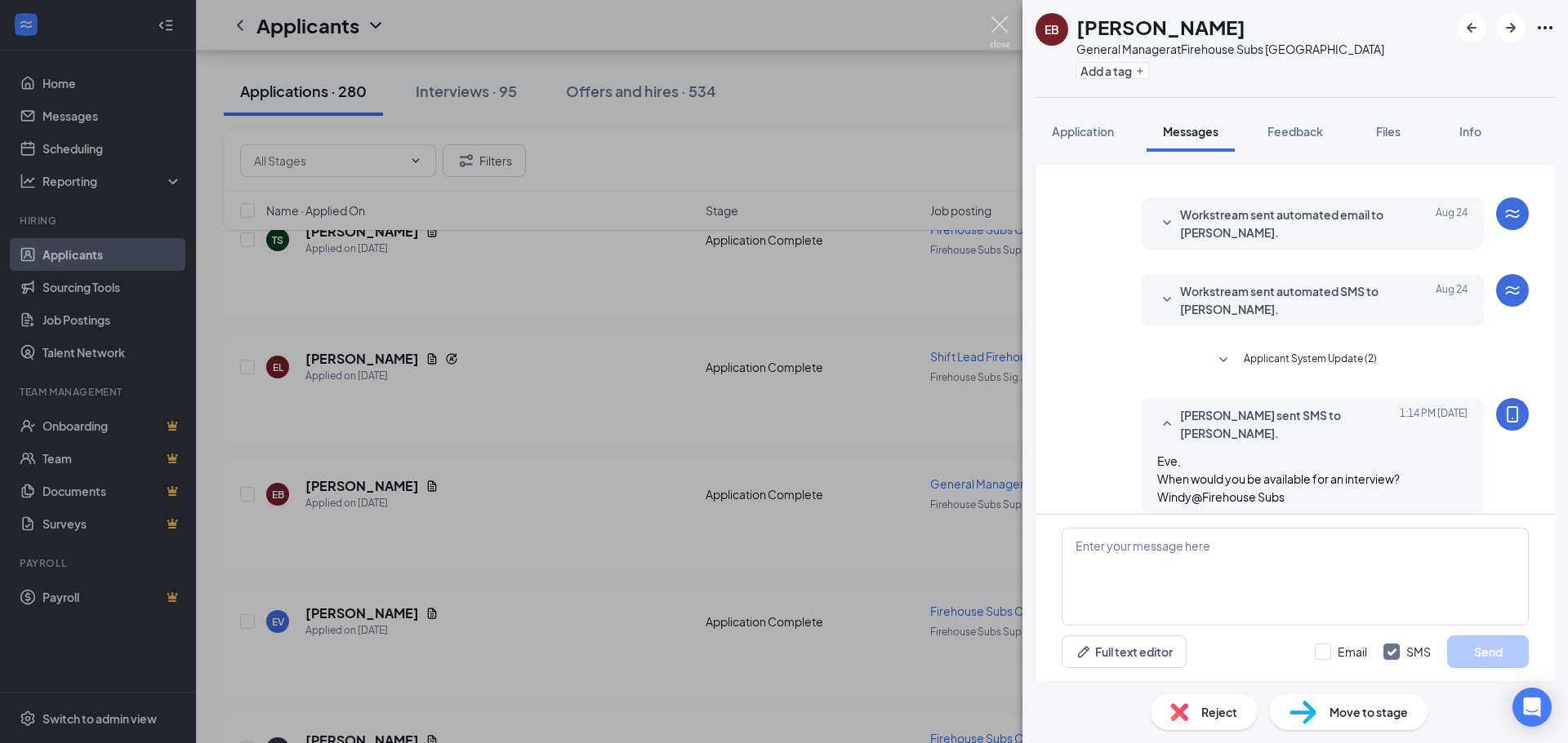
click at [1000, 26] on img at bounding box center [1000, 32] width 20 height 32
